Goal: Check status

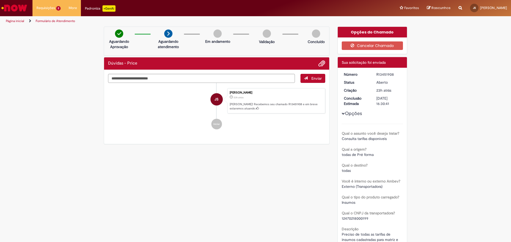
click at [232, 9] on div "Requisições 2 Exibir Todas as Solicitações Dúvidas - Price 23h atrás 23 horas a…" at bounding box center [269, 8] width 482 height 16
click at [225, 6] on div "Requisições 2 Exibir Todas as Solicitações Dúvidas - Price 23h atrás 23 horas a…" at bounding box center [269, 8] width 482 height 16
